Goal: Task Accomplishment & Management: Use online tool/utility

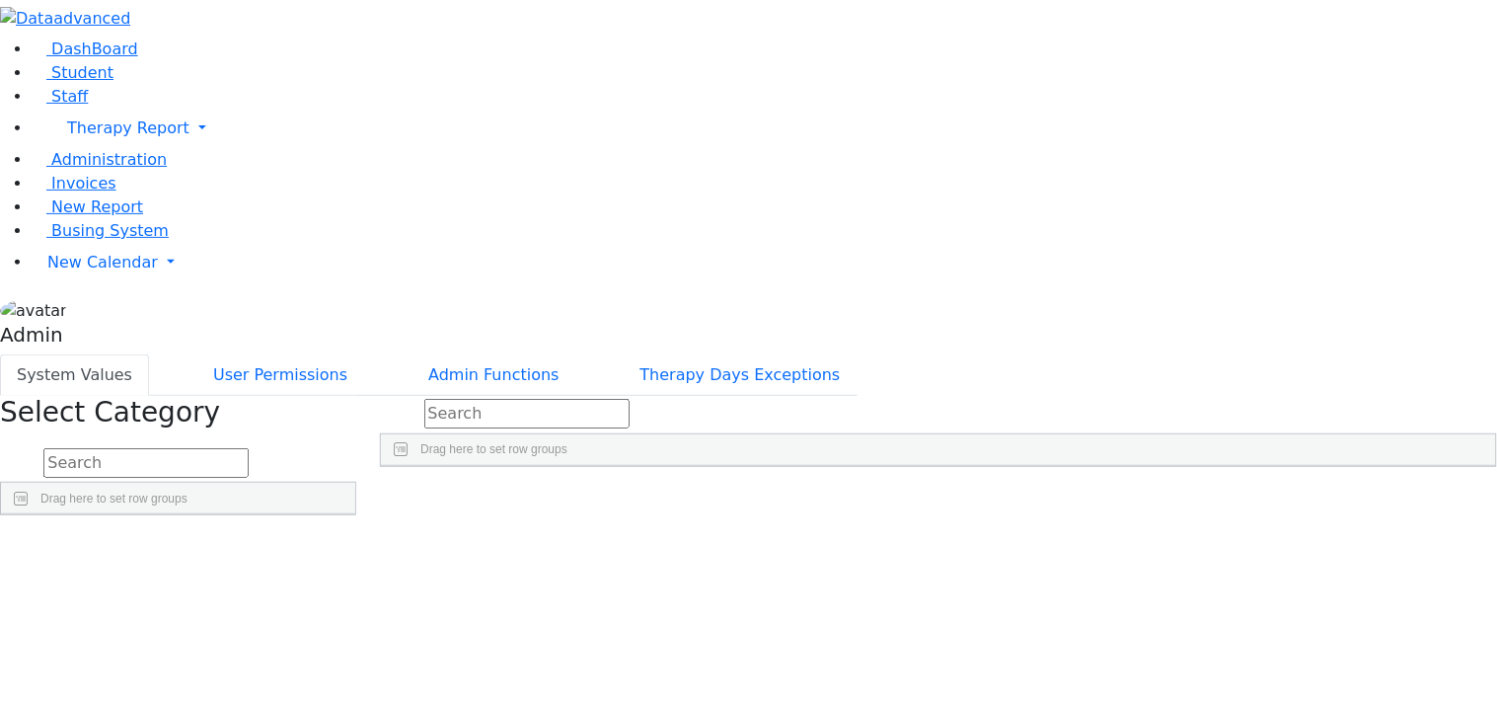
scroll to position [901, 0]
click at [1221, 497] on div "106" at bounding box center [1156, 510] width 310 height 27
click at [1158, 498] on input "106" at bounding box center [1080, 511] width 156 height 26
click at [1227, 497] on div "106" at bounding box center [1156, 510] width 310 height 27
type input "100"
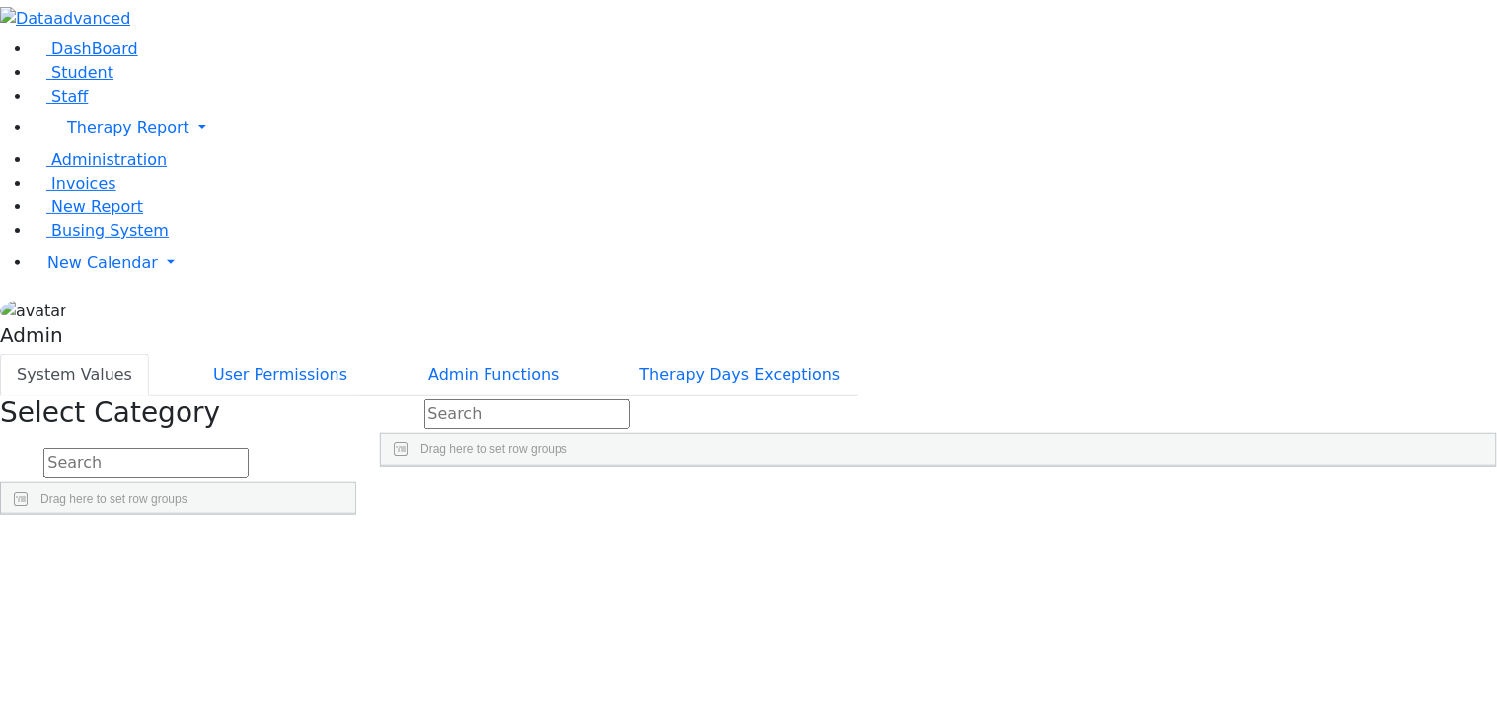
click at [1084, 497] on div "14 11 100" at bounding box center [938, 510] width 1115 height 27
click at [845, 497] on div "14 11 100" at bounding box center [938, 510] width 1115 height 27
click at [1229, 497] on div "100" at bounding box center [1156, 510] width 310 height 27
click at [1236, 497] on div "100" at bounding box center [1156, 510] width 310 height 27
type input "106"
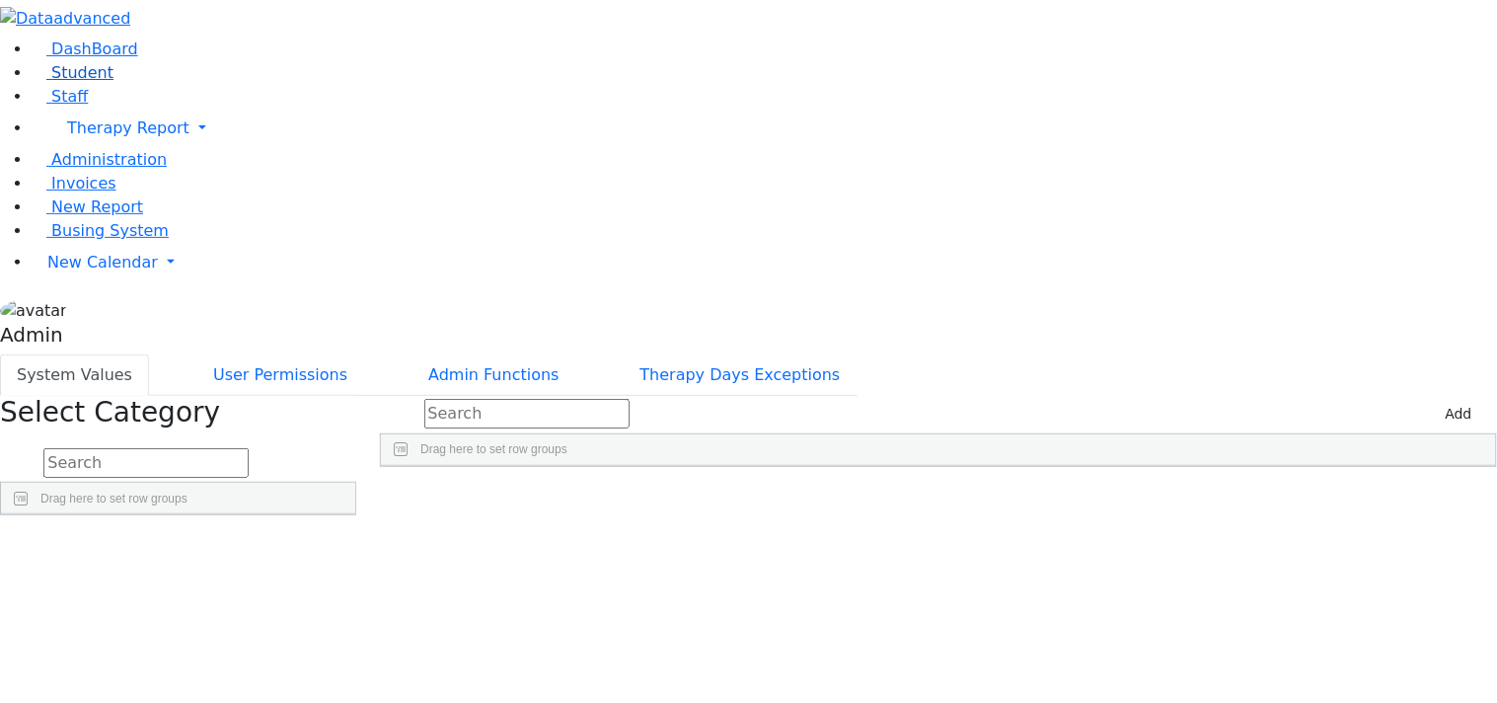
click at [90, 82] on span "Student" at bounding box center [82, 72] width 62 height 19
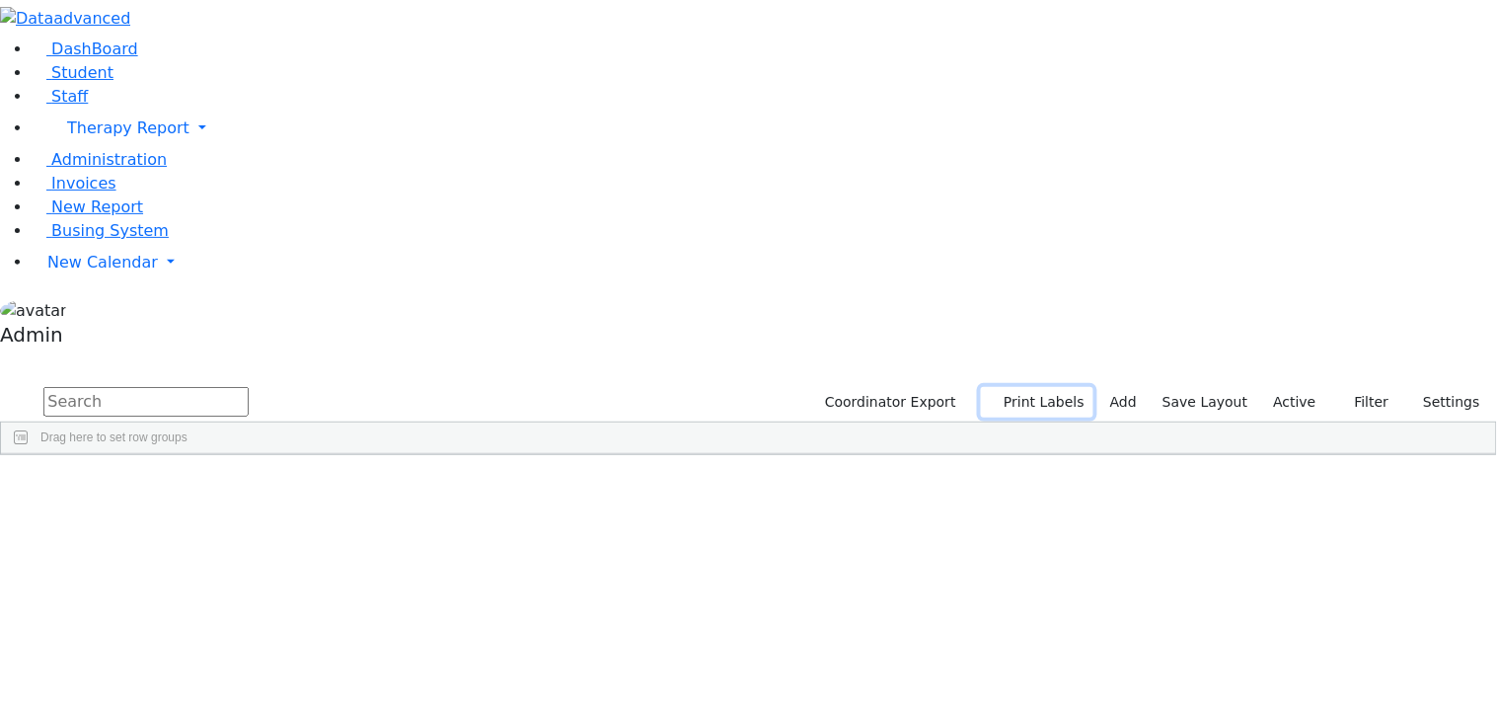
click at [1027, 387] on button "Print Labels" at bounding box center [1037, 402] width 112 height 31
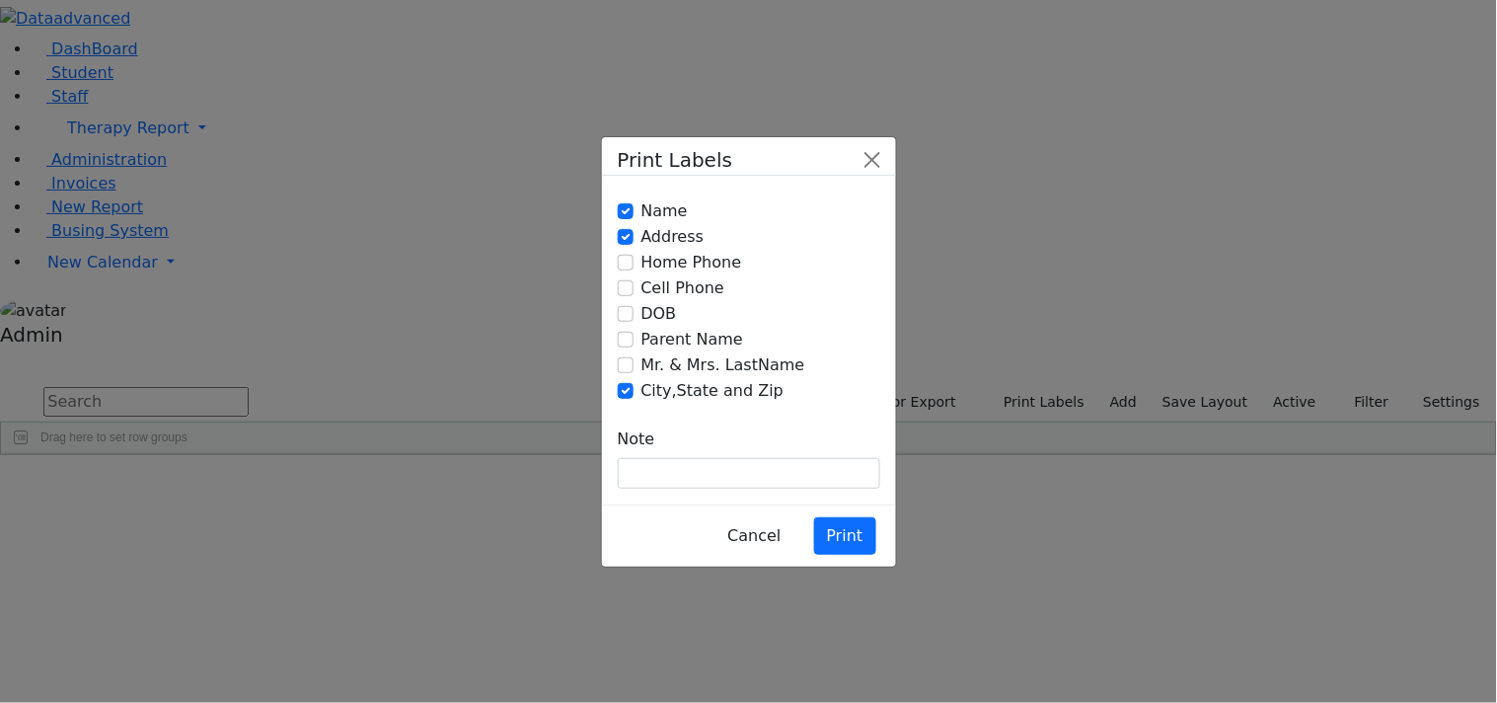
drag, startPoint x: 636, startPoint y: 641, endPoint x: 292, endPoint y: 126, distance: 619.1
click at [292, 126] on div "Print Labels Name Address Home Phone Cell Phone Note" at bounding box center [748, 351] width 1497 height 703
click at [776, 517] on button "Cancel" at bounding box center [753, 535] width 79 height 37
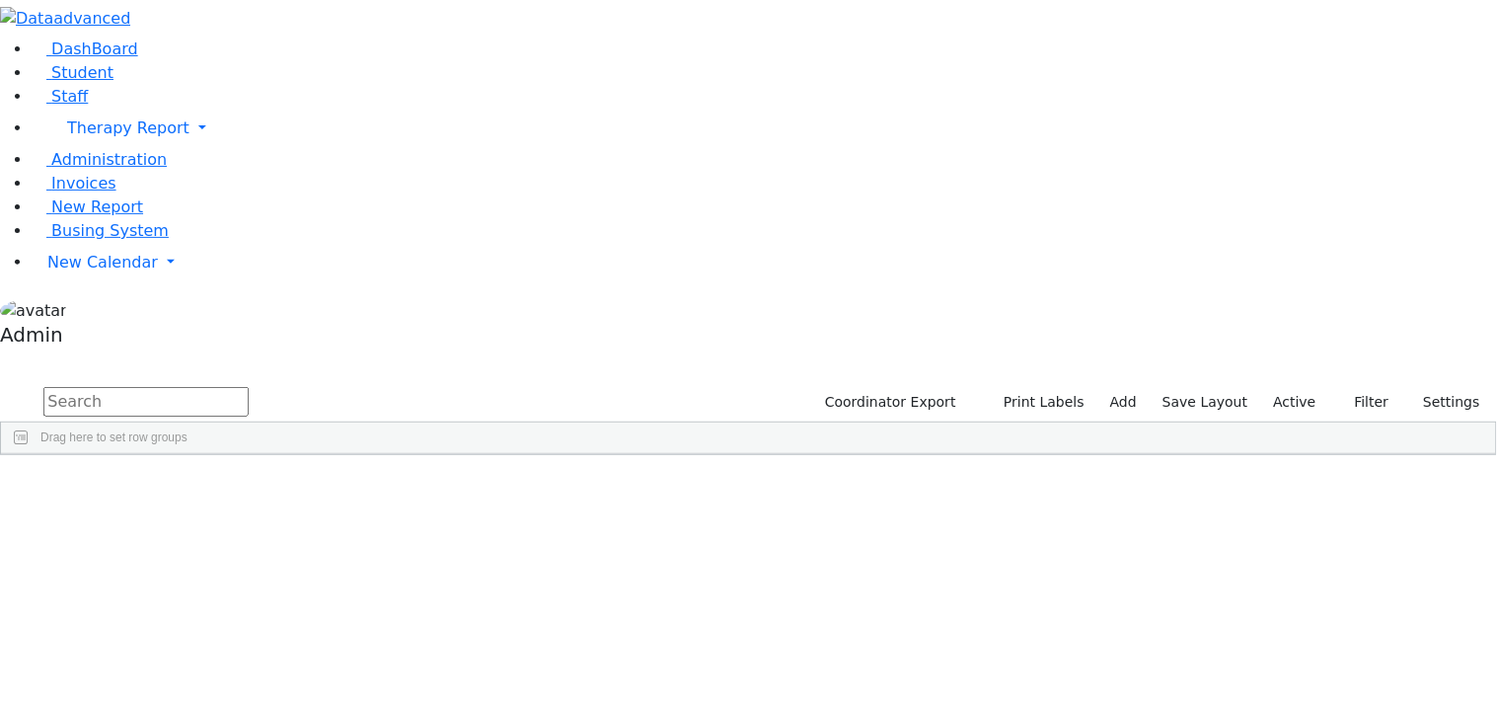
drag, startPoint x: 620, startPoint y: 538, endPoint x: 304, endPoint y: 215, distance: 451.5
click at [249, 387] on input "text" at bounding box center [145, 402] width 205 height 30
type input "aa"
click at [1074, 387] on button "Print Labels" at bounding box center [1037, 402] width 112 height 31
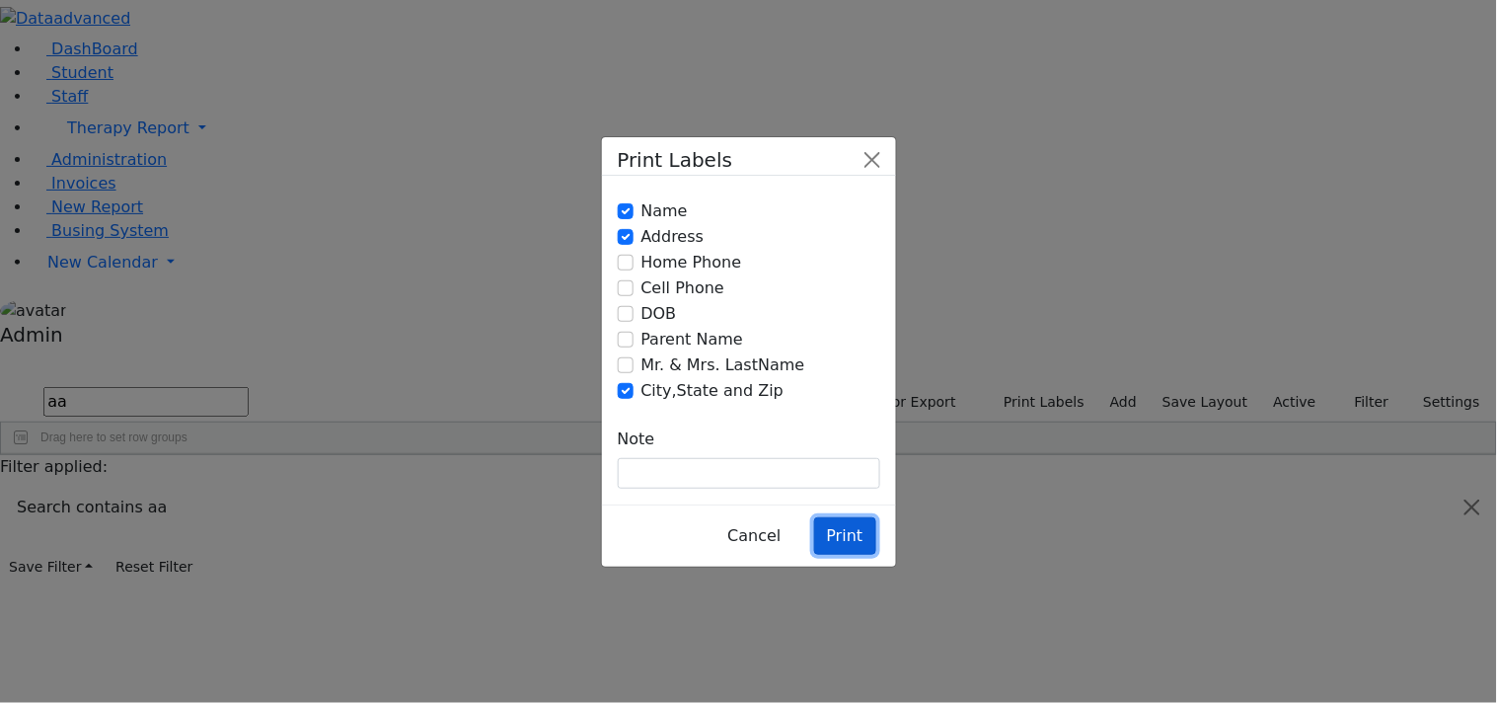
click at [847, 517] on button "Print" at bounding box center [845, 535] width 62 height 37
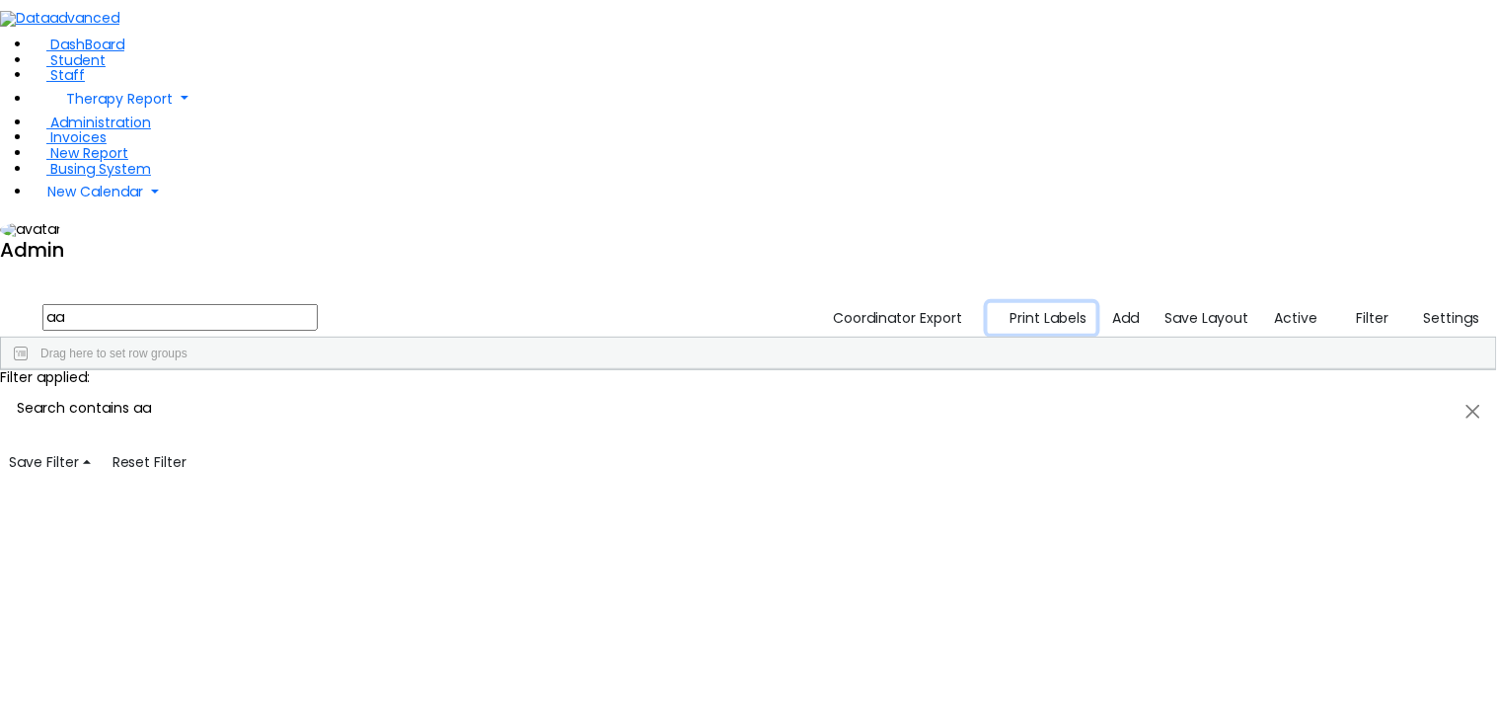
click at [1067, 303] on button "Print Labels" at bounding box center [1043, 318] width 110 height 31
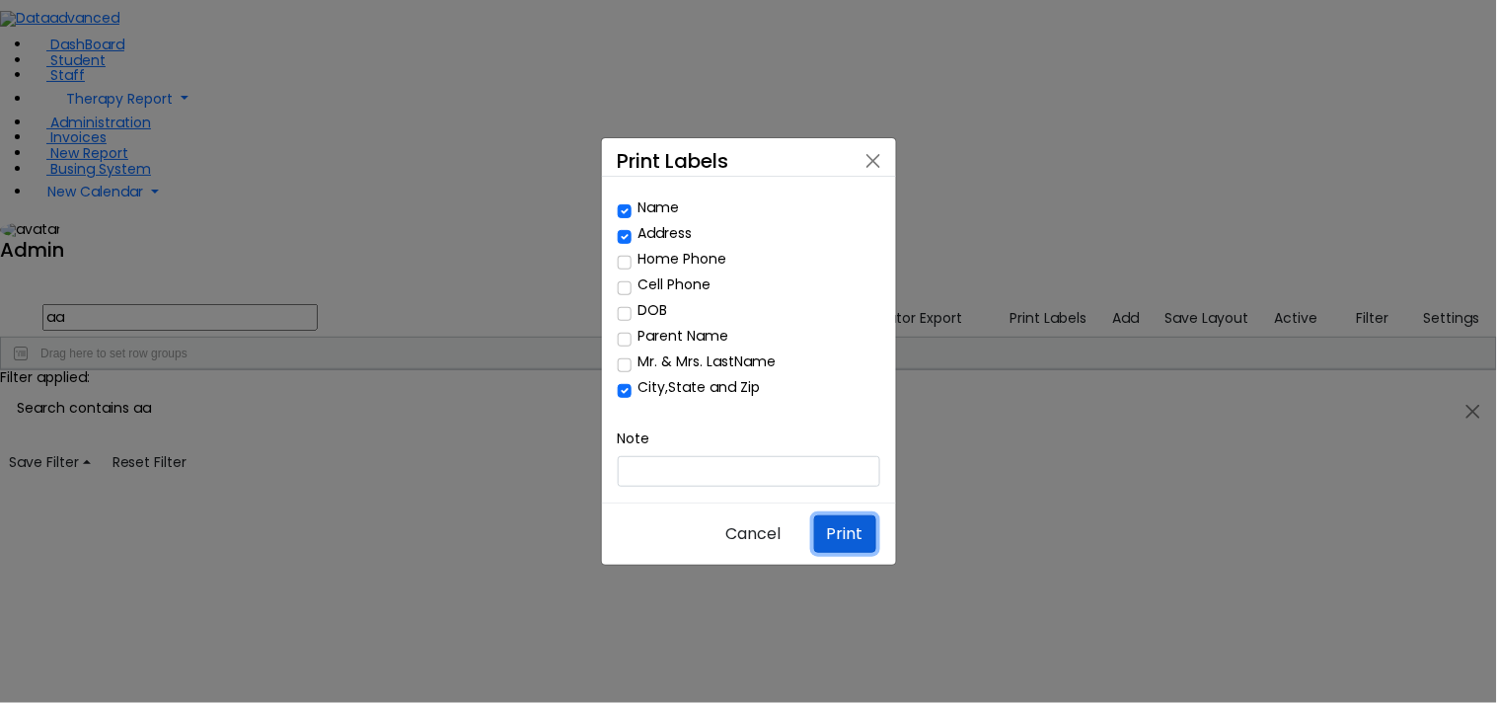
click at [845, 515] on button "Print" at bounding box center [845, 533] width 62 height 37
